Goal: Navigation & Orientation: Find specific page/section

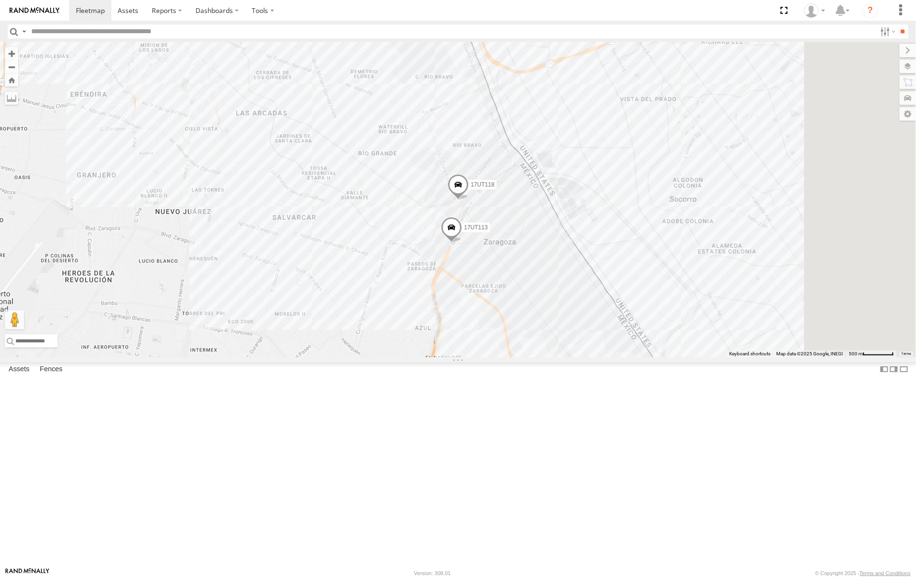
click at [0, 0] on span "Asset" at bounding box center [0, 0] width 0 height 0
click at [127, 8] on span at bounding box center [128, 10] width 21 height 9
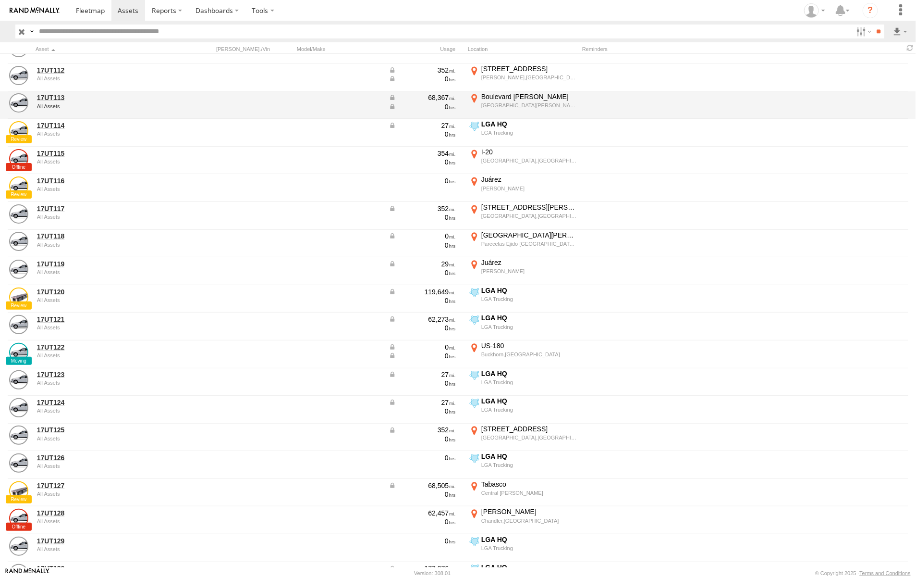
scroll to position [8, 0]
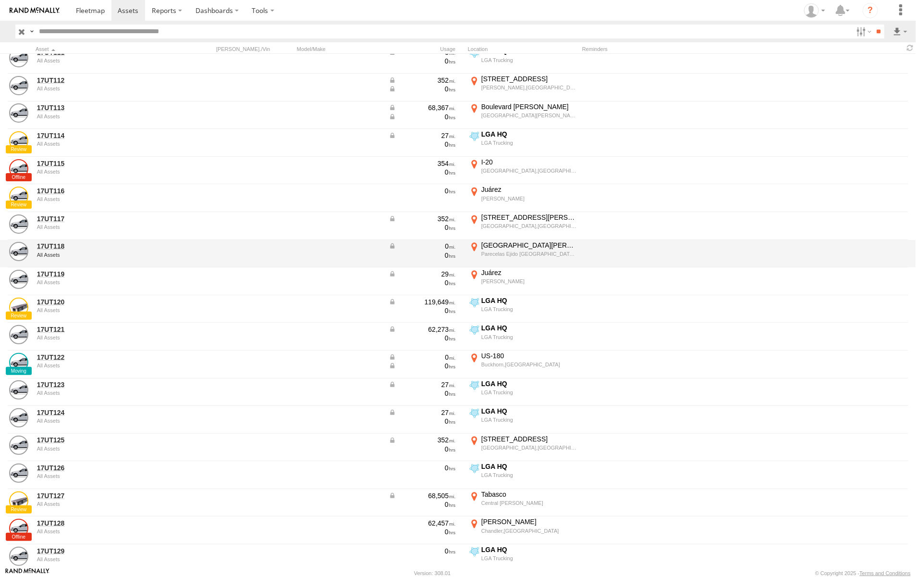
click at [582, 259] on div at bounding box center [659, 254] width 154 height 26
